Goal: Task Accomplishment & Management: Use online tool/utility

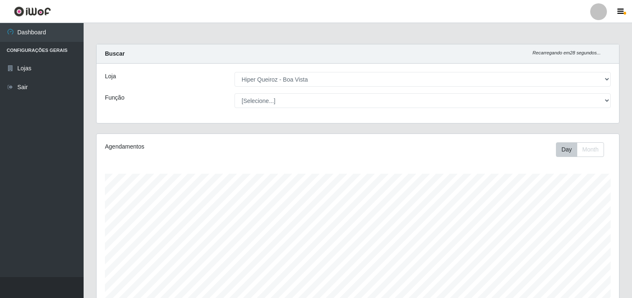
select select "514"
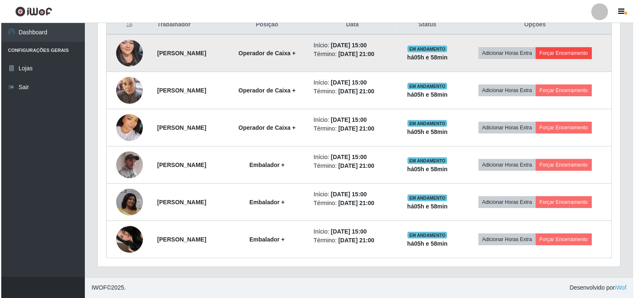
scroll to position [173, 523]
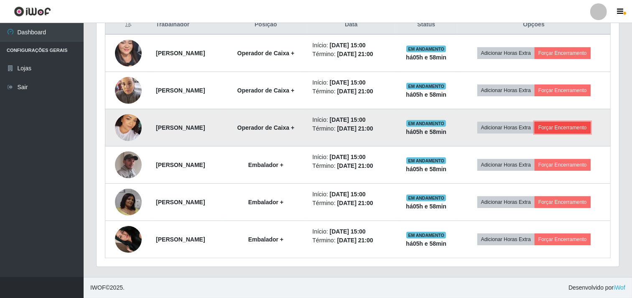
click at [578, 127] on button "Forçar Encerramento" at bounding box center [563, 128] width 56 height 12
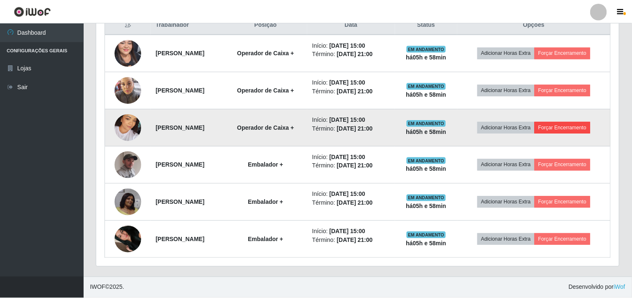
scroll to position [173, 517]
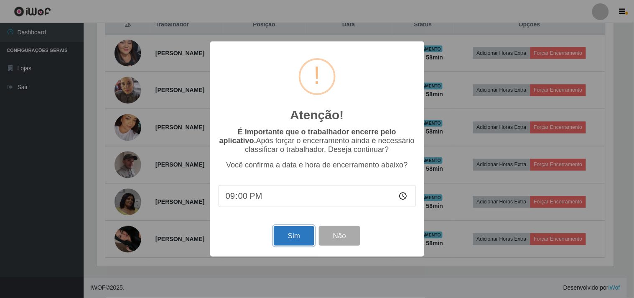
click at [283, 235] on button "Sim" at bounding box center [294, 236] width 41 height 20
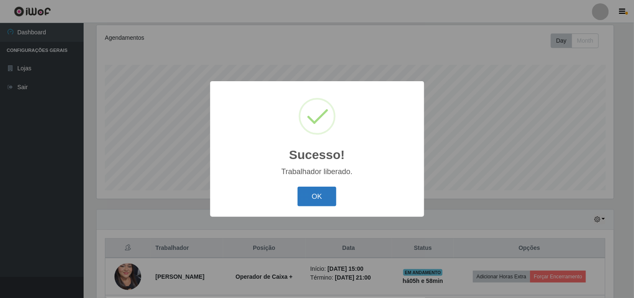
click at [322, 191] on button "OK" at bounding box center [317, 196] width 39 height 20
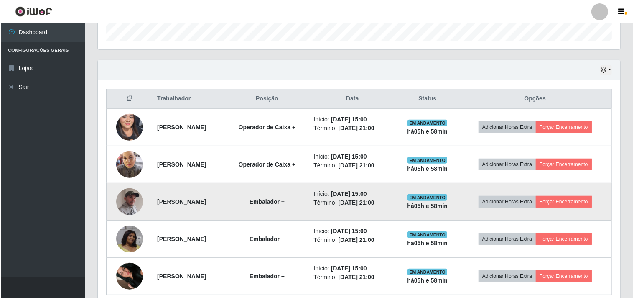
scroll to position [295, 0]
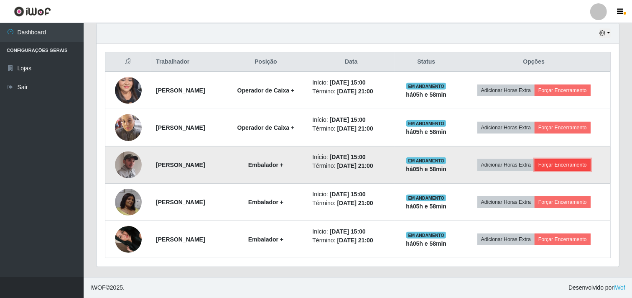
click at [570, 163] on button "Forçar Encerramento" at bounding box center [563, 165] width 56 height 12
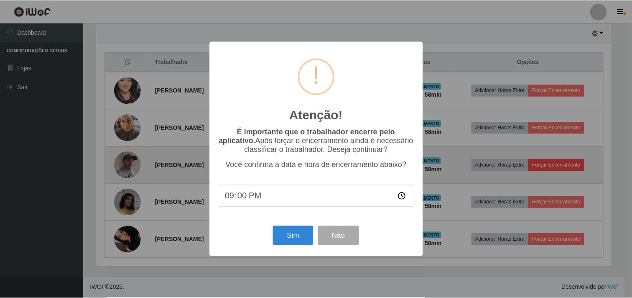
scroll to position [173, 517]
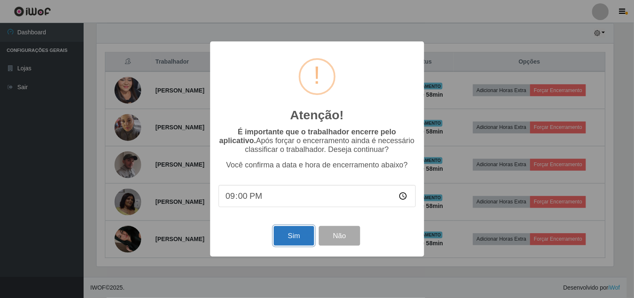
click at [292, 245] on button "Sim" at bounding box center [294, 236] width 41 height 20
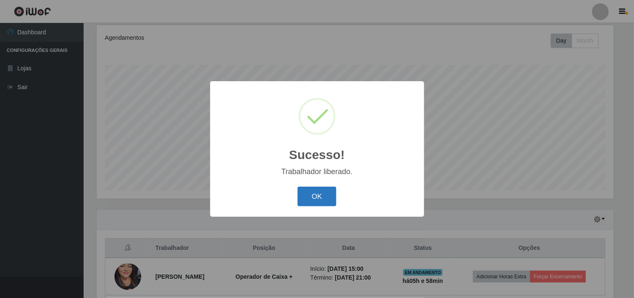
click at [334, 195] on button "OK" at bounding box center [317, 196] width 39 height 20
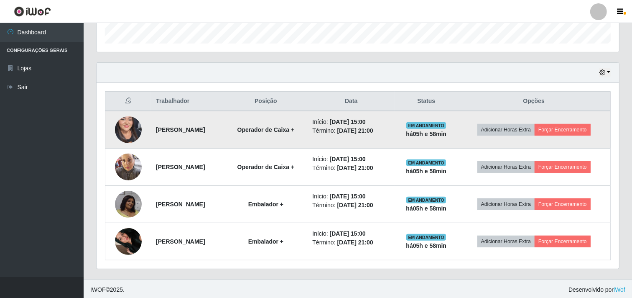
scroll to position [258, 0]
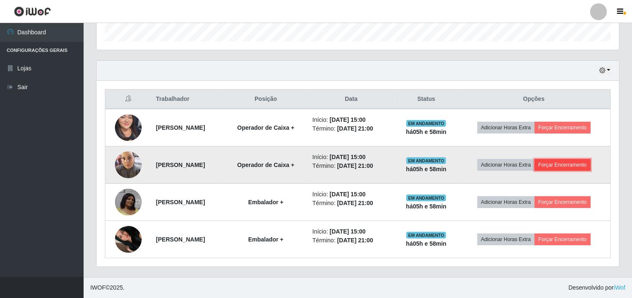
click at [567, 163] on button "Forçar Encerramento" at bounding box center [563, 165] width 56 height 12
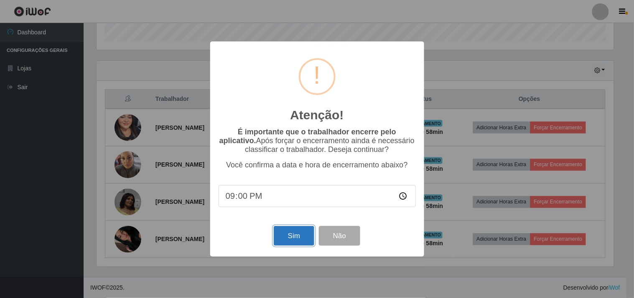
click at [294, 236] on button "Sim" at bounding box center [294, 236] width 41 height 20
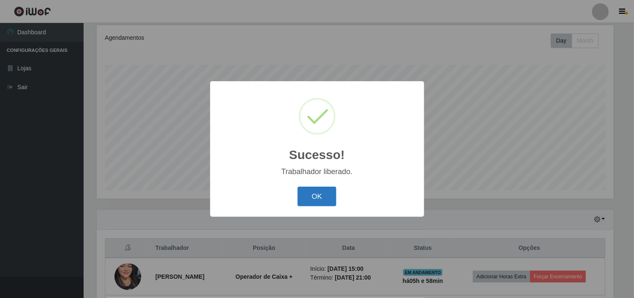
click at [328, 191] on button "OK" at bounding box center [317, 196] width 39 height 20
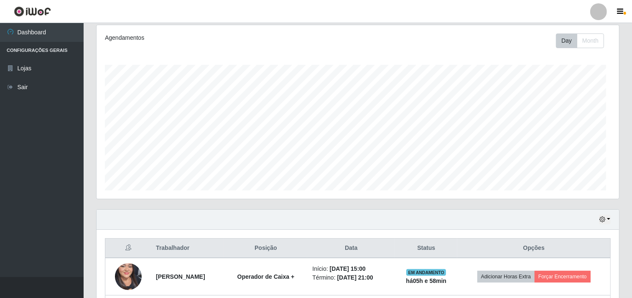
scroll to position [0, 0]
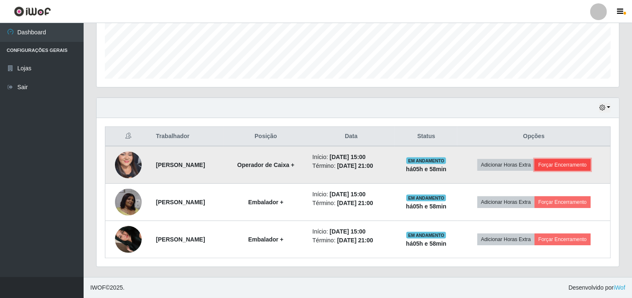
click at [587, 161] on button "Forçar Encerramento" at bounding box center [563, 165] width 56 height 12
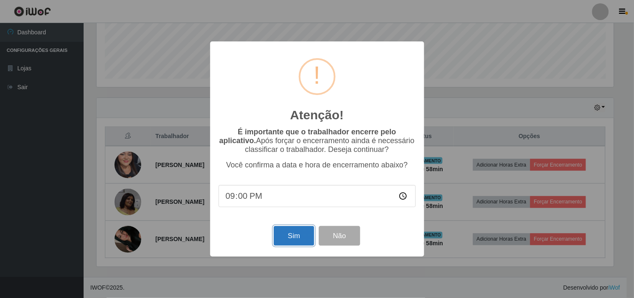
click at [306, 232] on button "Sim" at bounding box center [294, 236] width 41 height 20
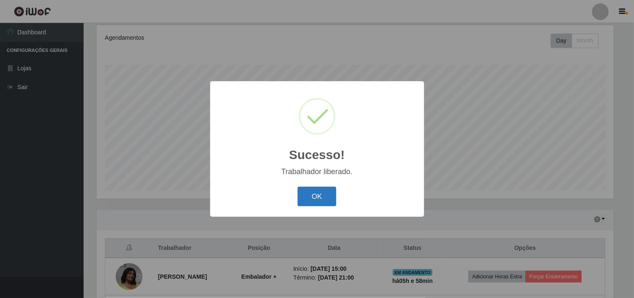
click at [316, 189] on button "OK" at bounding box center [317, 196] width 39 height 20
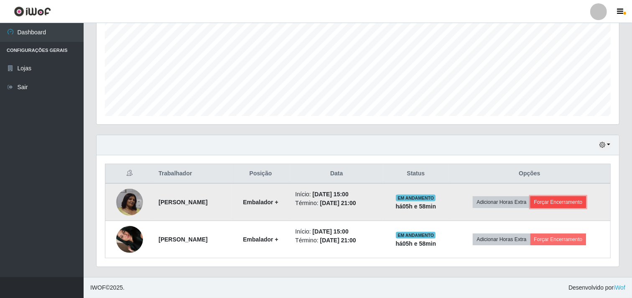
click at [557, 202] on button "Forçar Encerramento" at bounding box center [559, 202] width 56 height 12
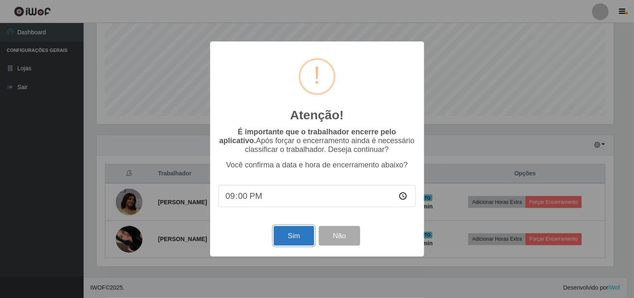
click at [290, 232] on button "Sim" at bounding box center [294, 236] width 41 height 20
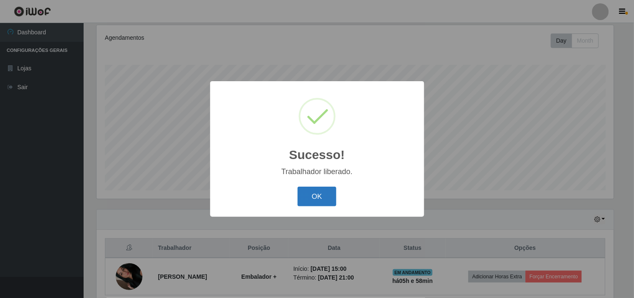
drag, startPoint x: 303, startPoint y: 188, endPoint x: 396, endPoint y: 186, distance: 93.7
click at [304, 188] on button "OK" at bounding box center [317, 196] width 39 height 20
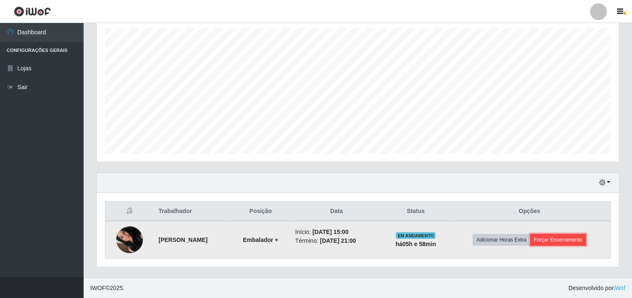
click at [557, 240] on button "Forçar Encerramento" at bounding box center [559, 240] width 56 height 12
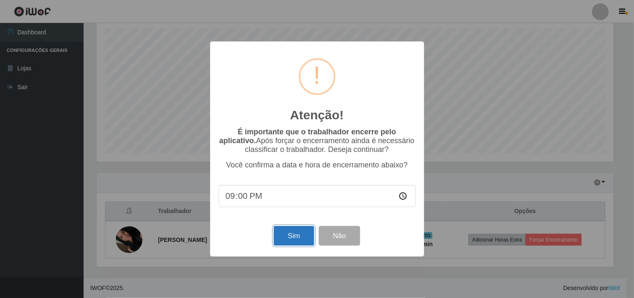
click at [291, 233] on button "Sim" at bounding box center [294, 236] width 41 height 20
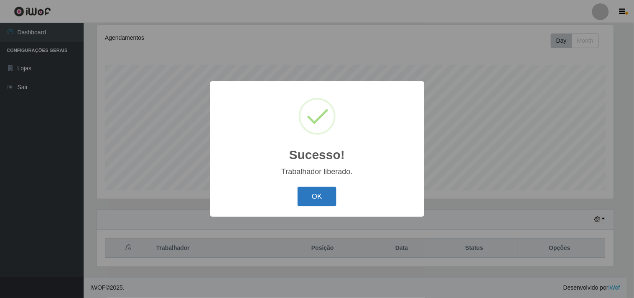
click at [318, 202] on button "OK" at bounding box center [317, 196] width 39 height 20
